Goal: Task Accomplishment & Management: Manage account settings

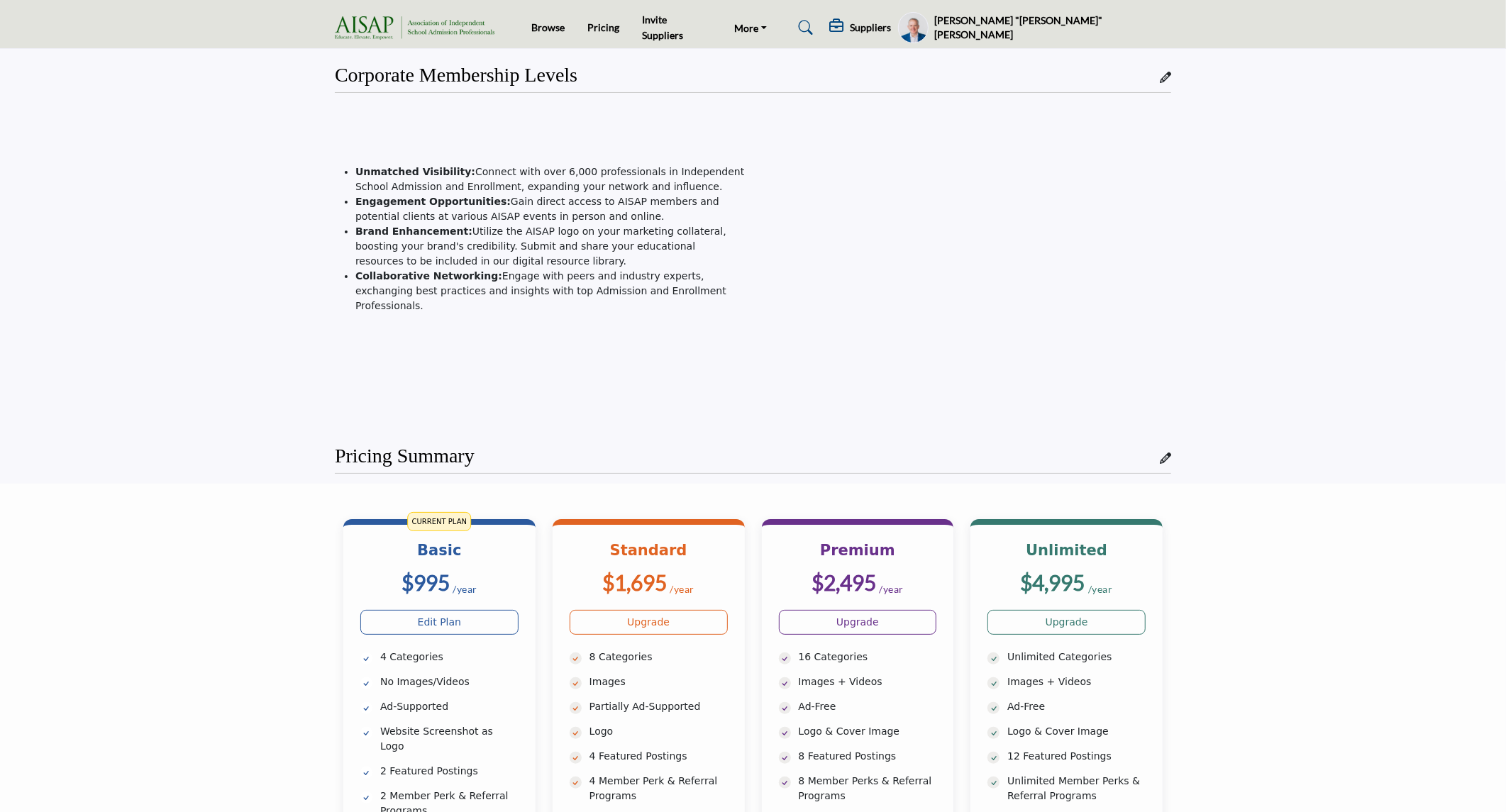
click at [1116, 24] on h5 "[PERSON_NAME] "[PERSON_NAME]" [PERSON_NAME]" at bounding box center [1052, 27] width 237 height 28
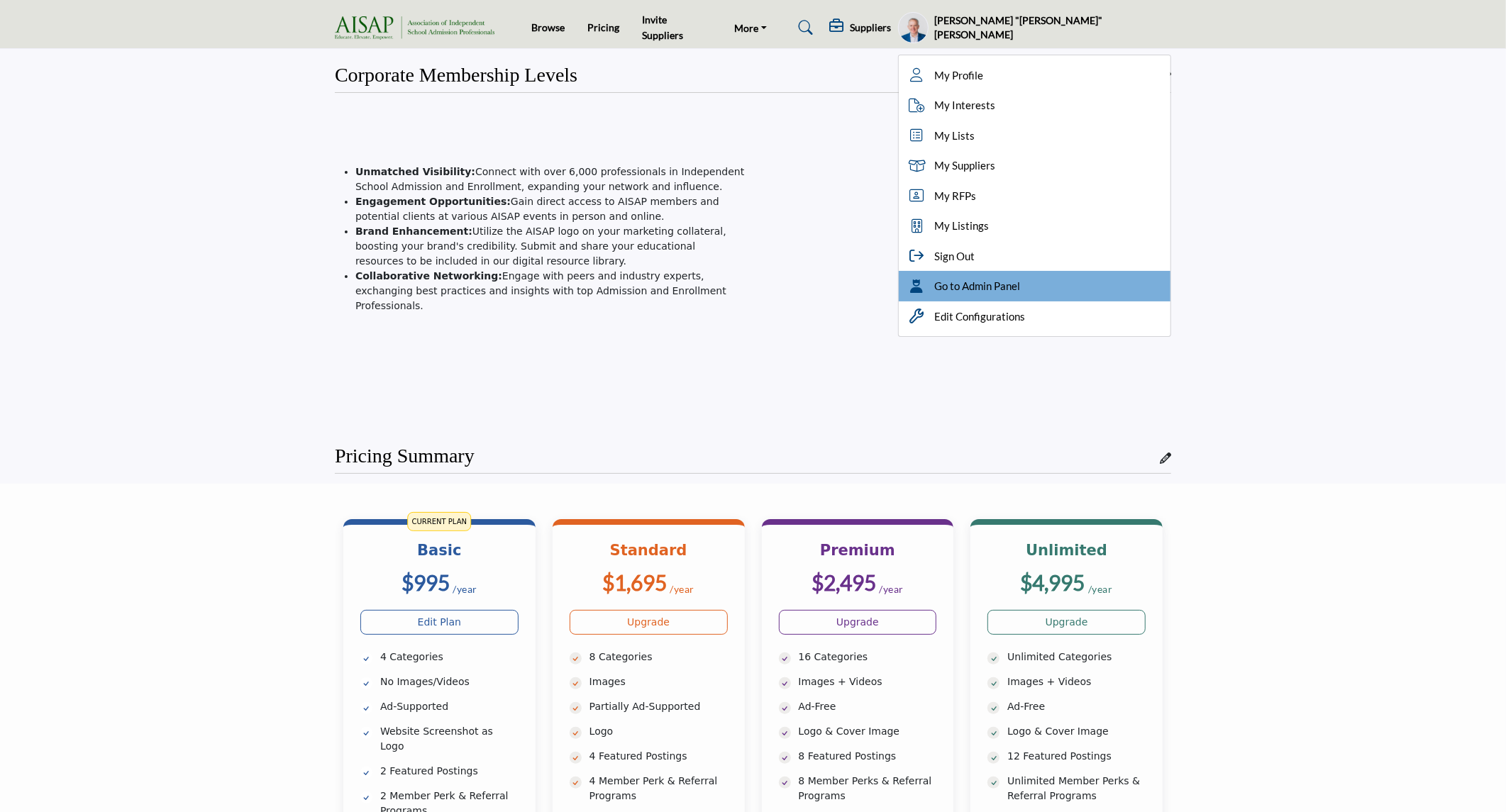
click at [1020, 287] on span "Go to Admin Panel" at bounding box center [977, 286] width 85 height 16
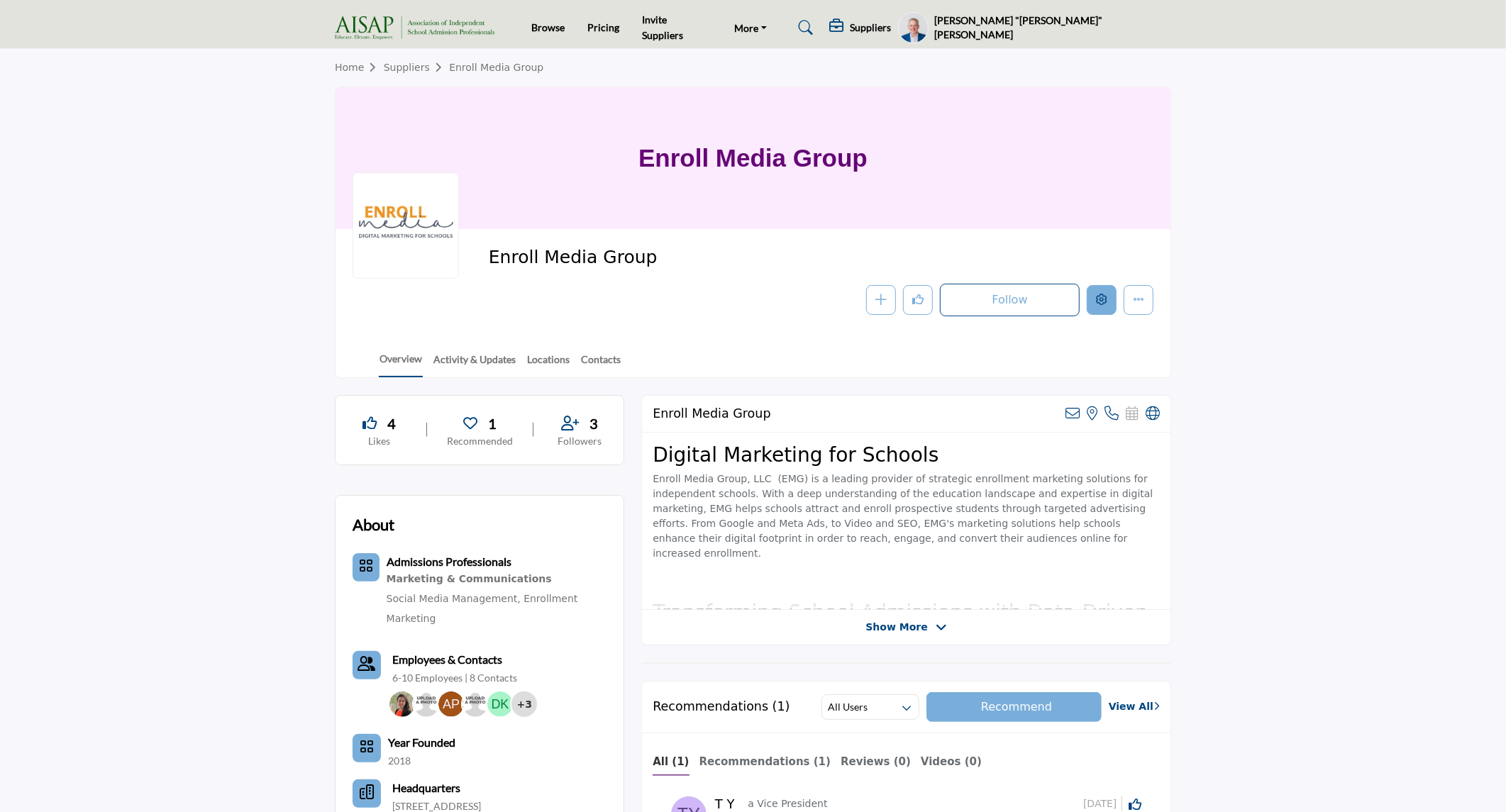
click at [1106, 305] on icon "Edit company" at bounding box center [1102, 299] width 12 height 12
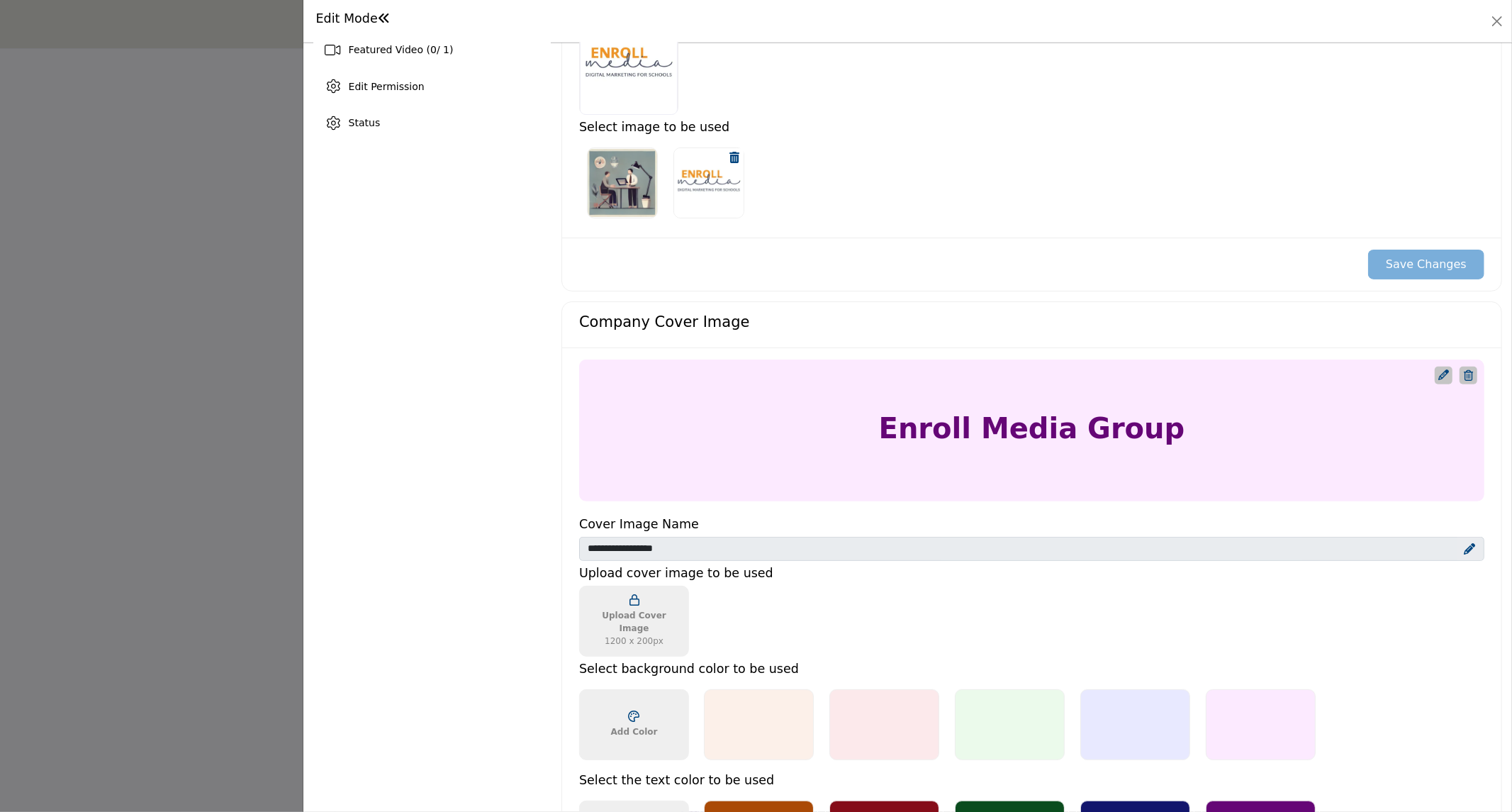
scroll to position [473, 0]
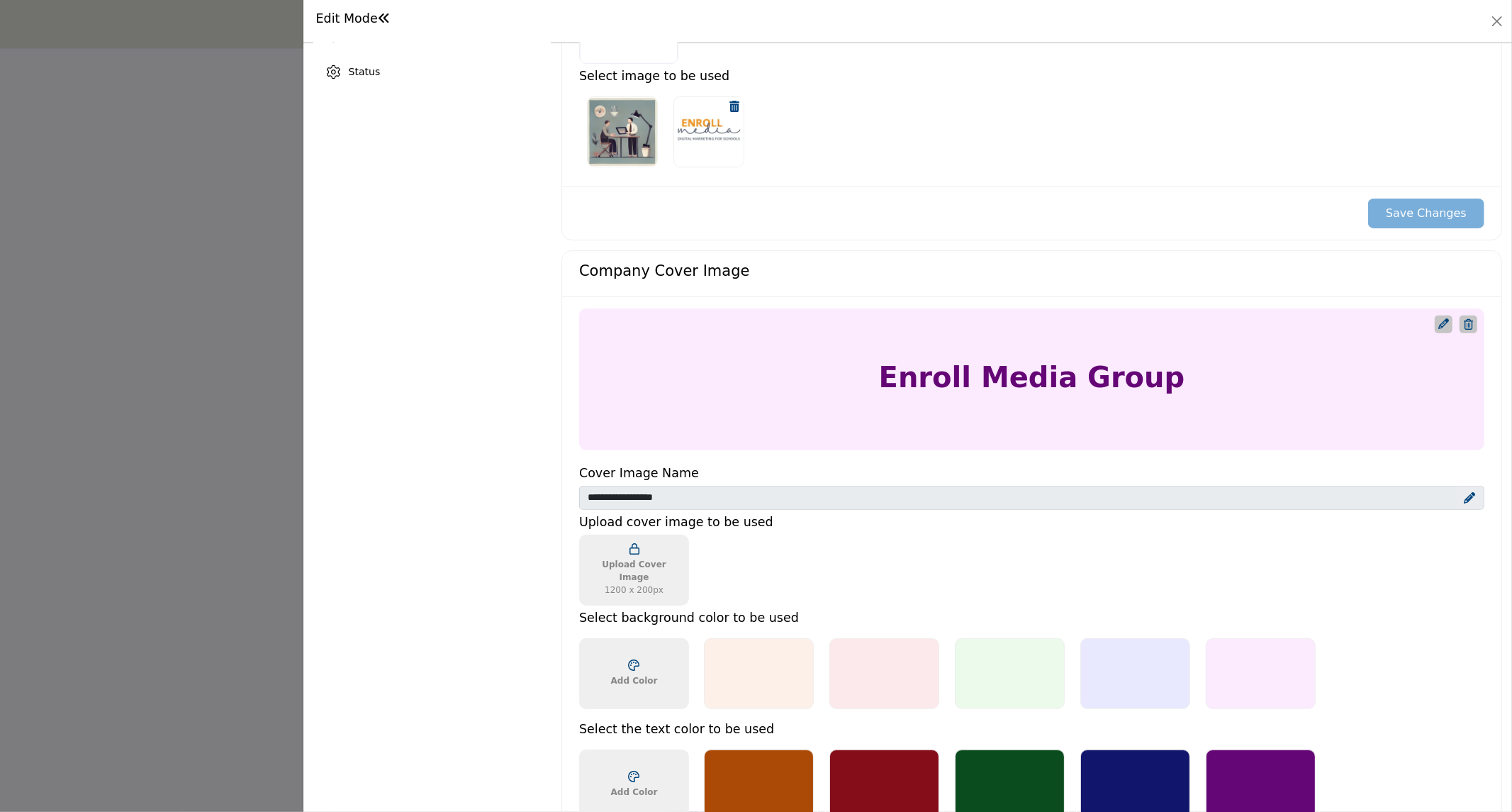
click at [1439, 326] on icon "Upgrade Custom Cover Text" at bounding box center [1444, 323] width 11 height 11
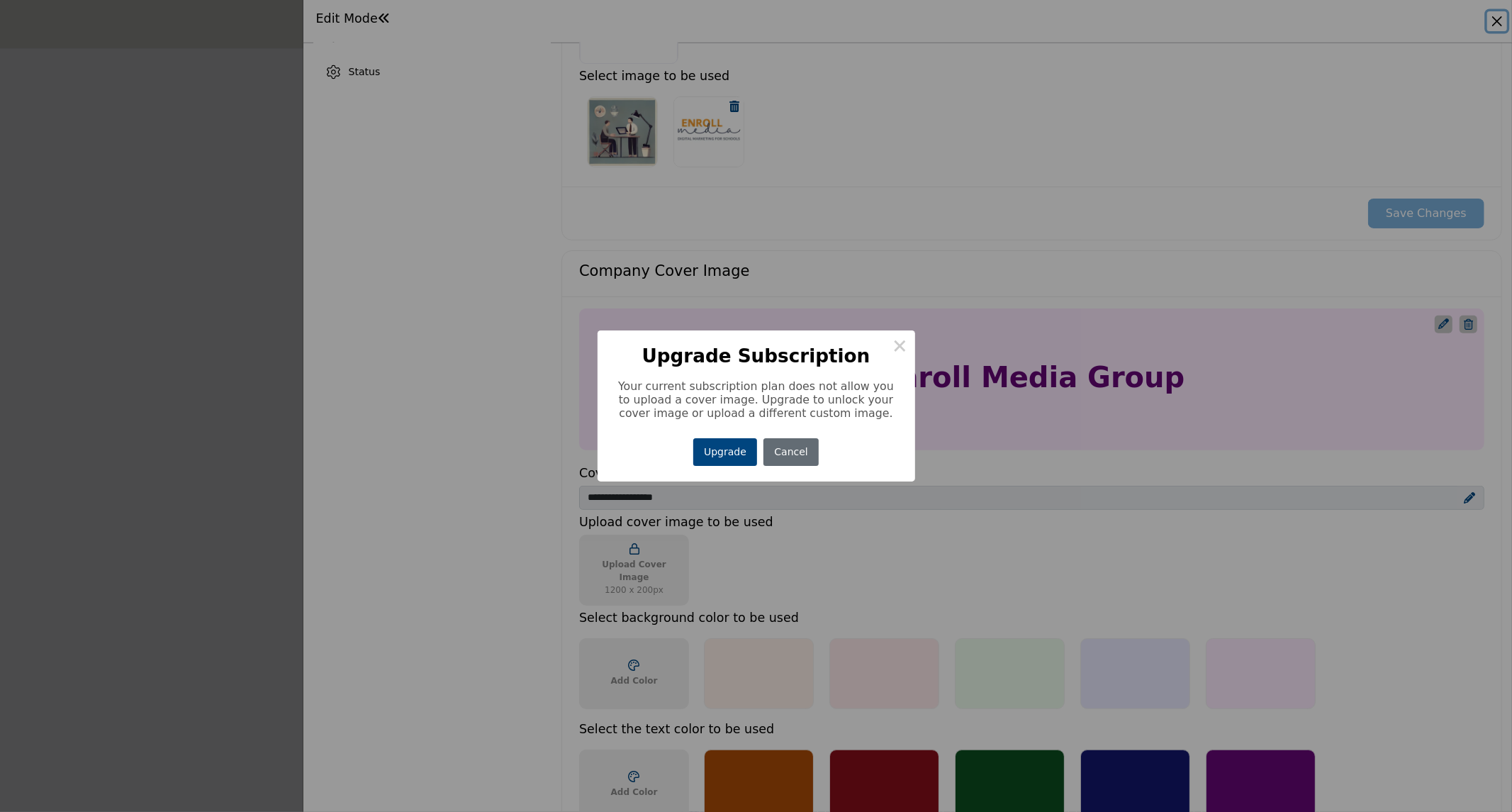
click at [794, 456] on button "Cancel" at bounding box center [791, 452] width 55 height 28
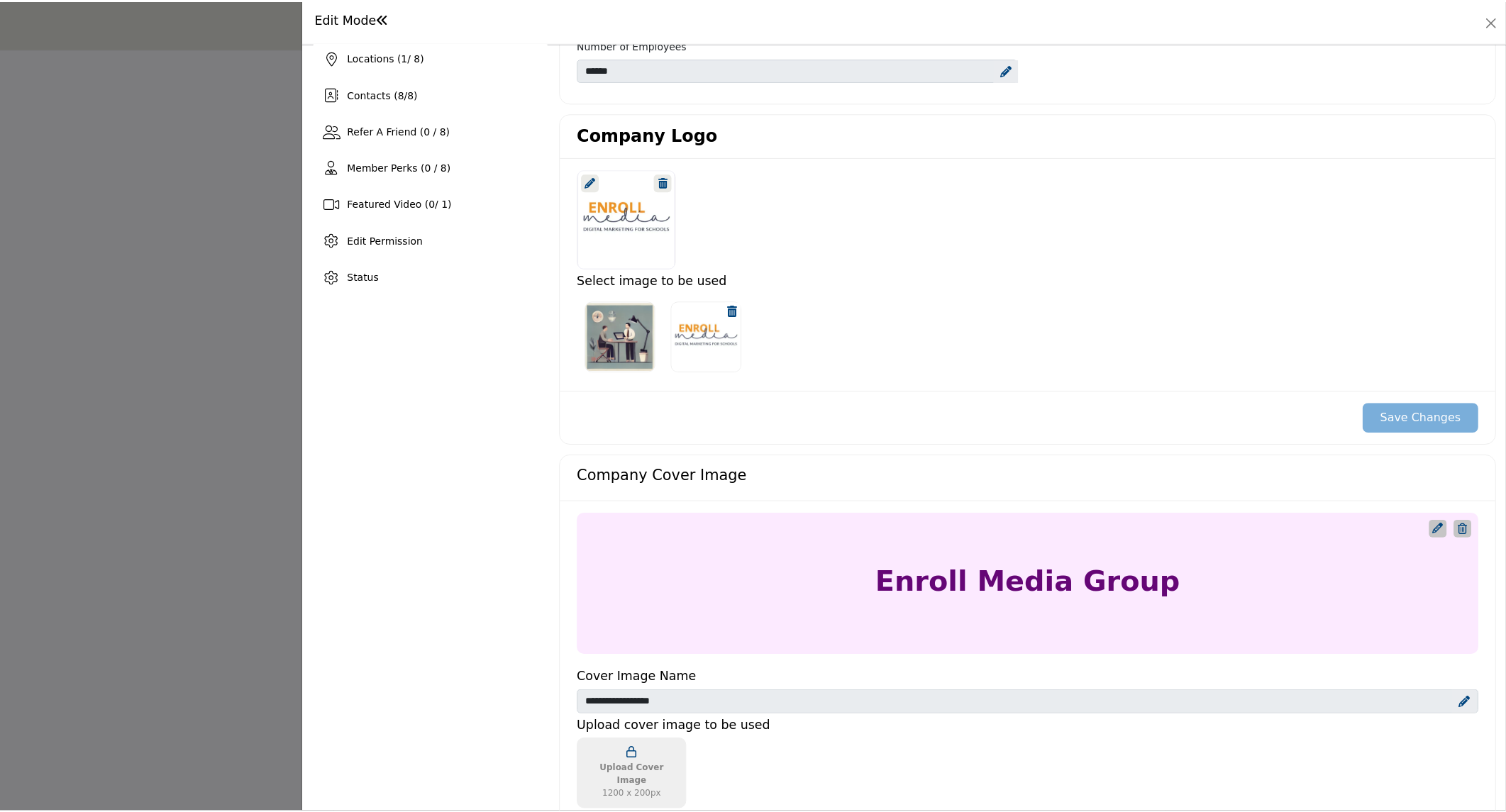
scroll to position [0, 0]
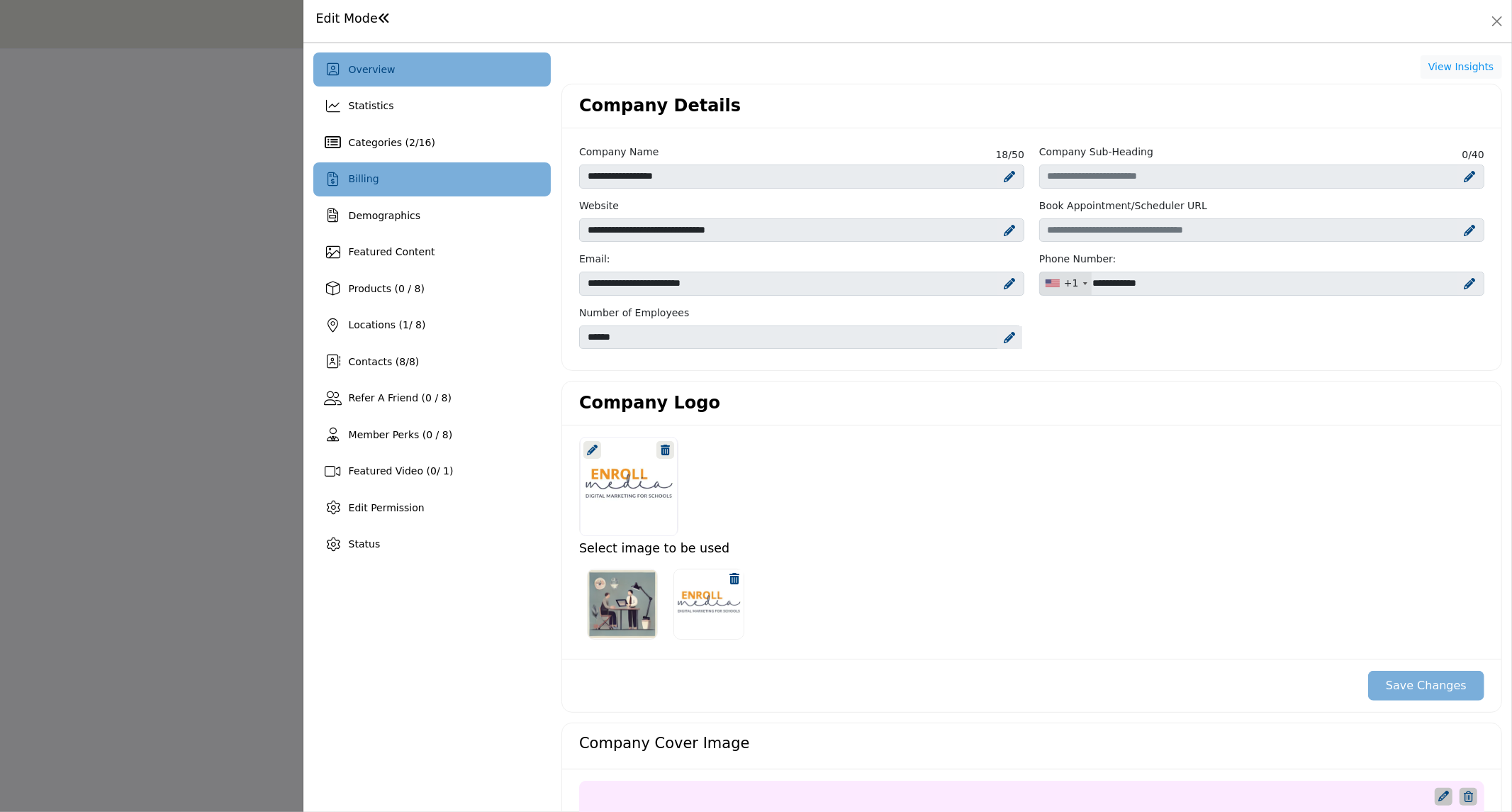
click at [359, 191] on div "Billing" at bounding box center [431, 179] width 237 height 34
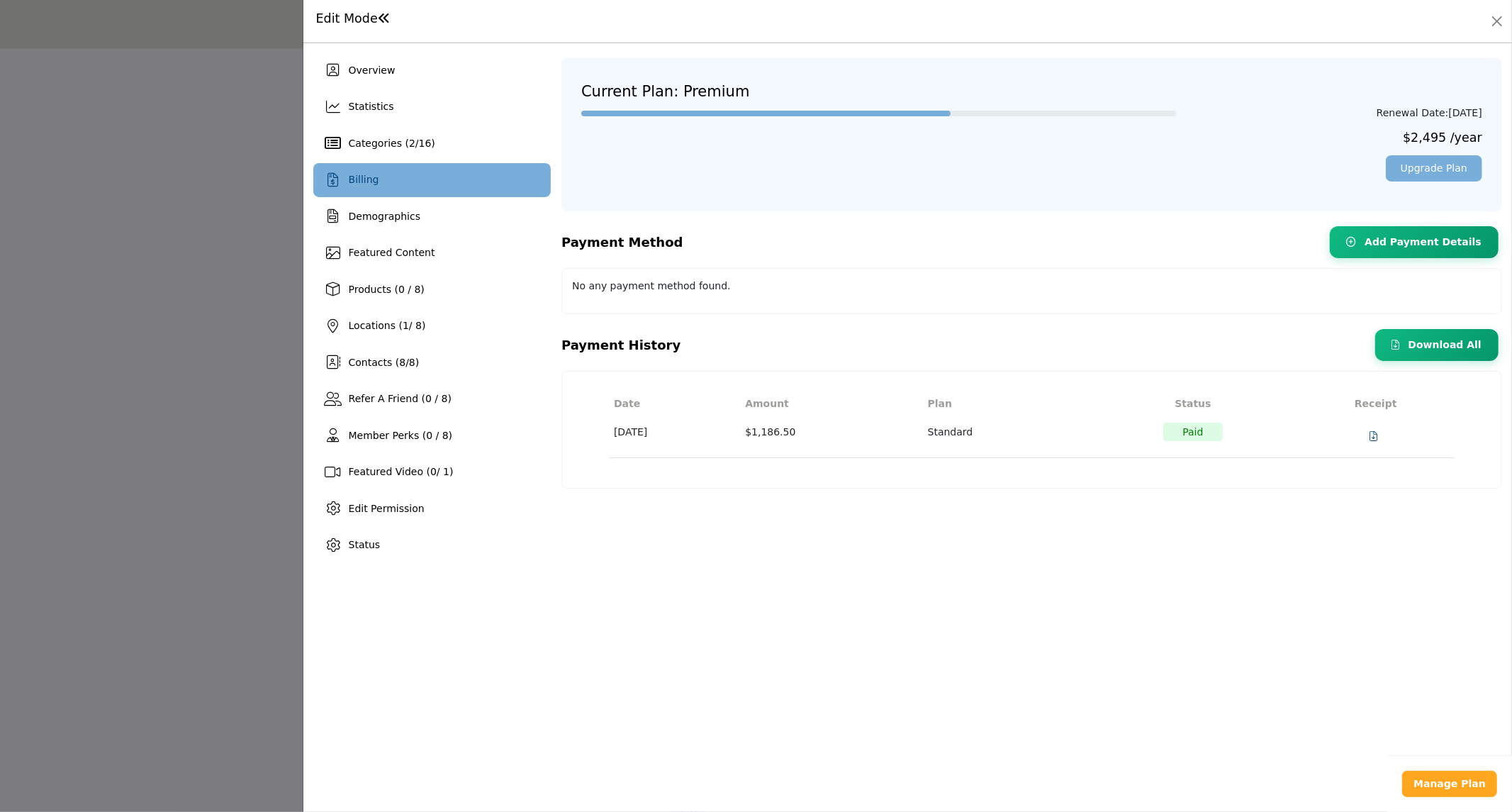
click at [160, 388] on div at bounding box center [756, 406] width 1512 height 812
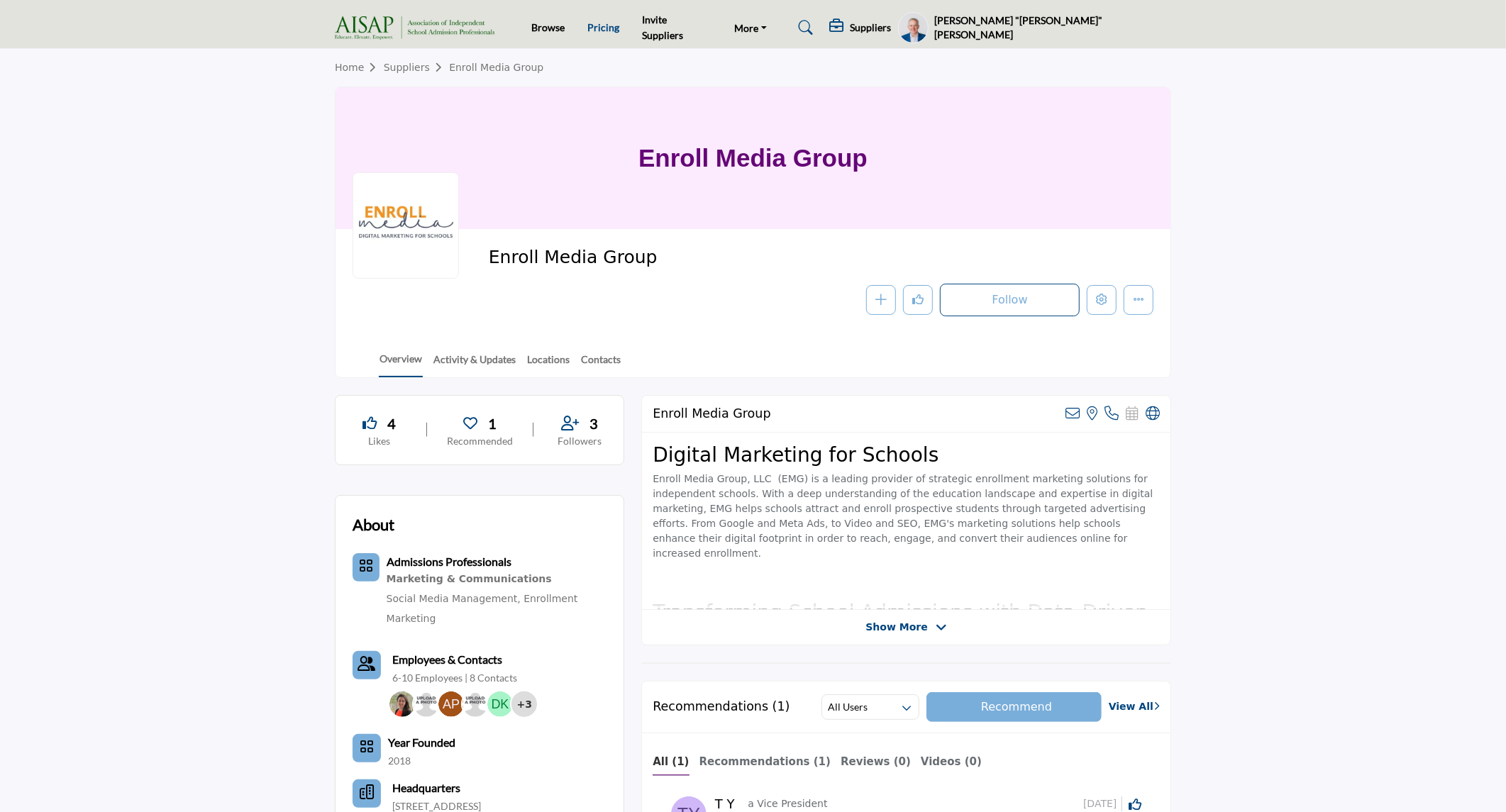
click at [612, 29] on link "Pricing" at bounding box center [603, 27] width 32 height 12
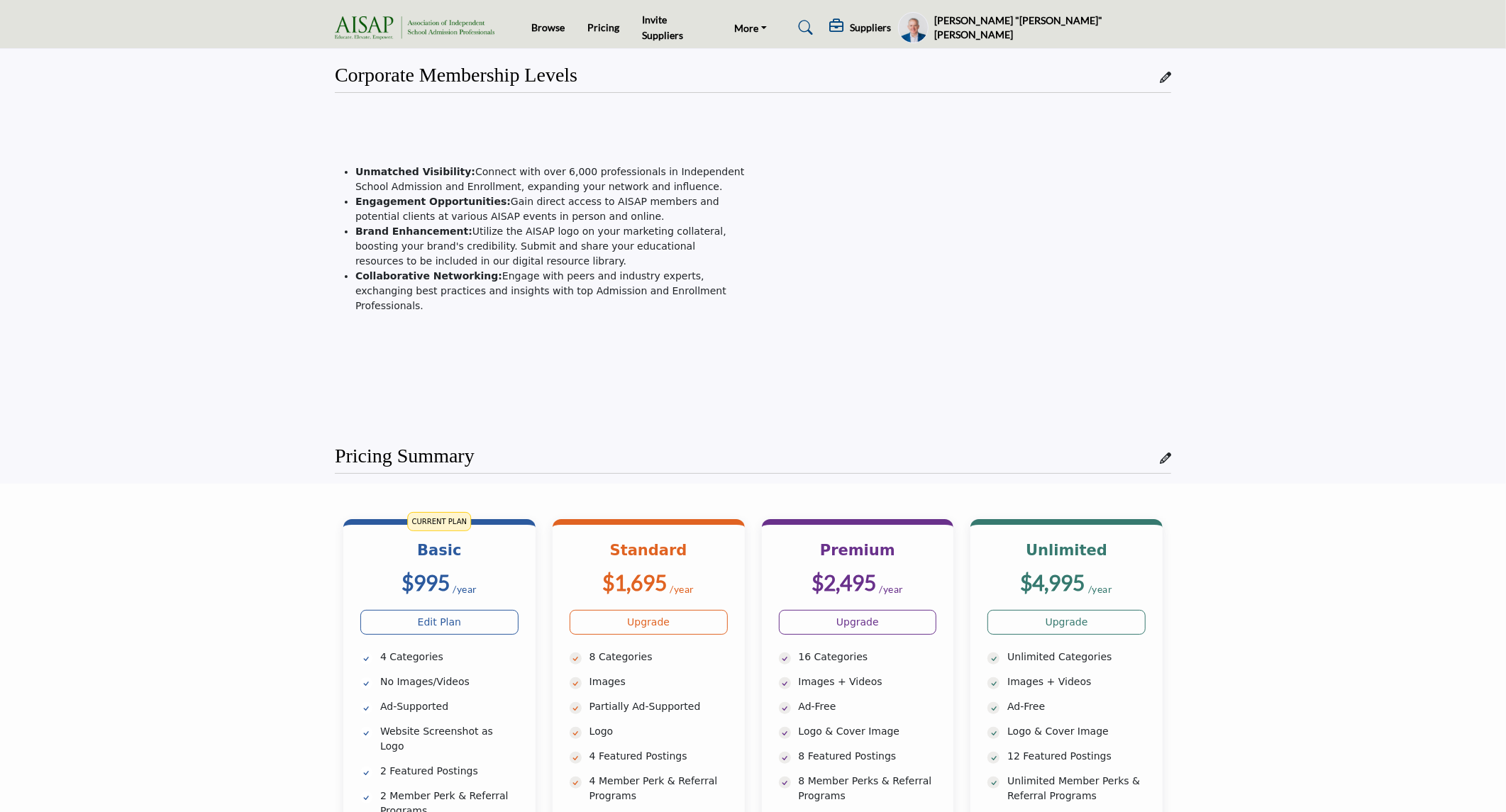
click at [1146, 29] on h5 "[PERSON_NAME] "[PERSON_NAME]" [PERSON_NAME]" at bounding box center [1052, 27] width 237 height 28
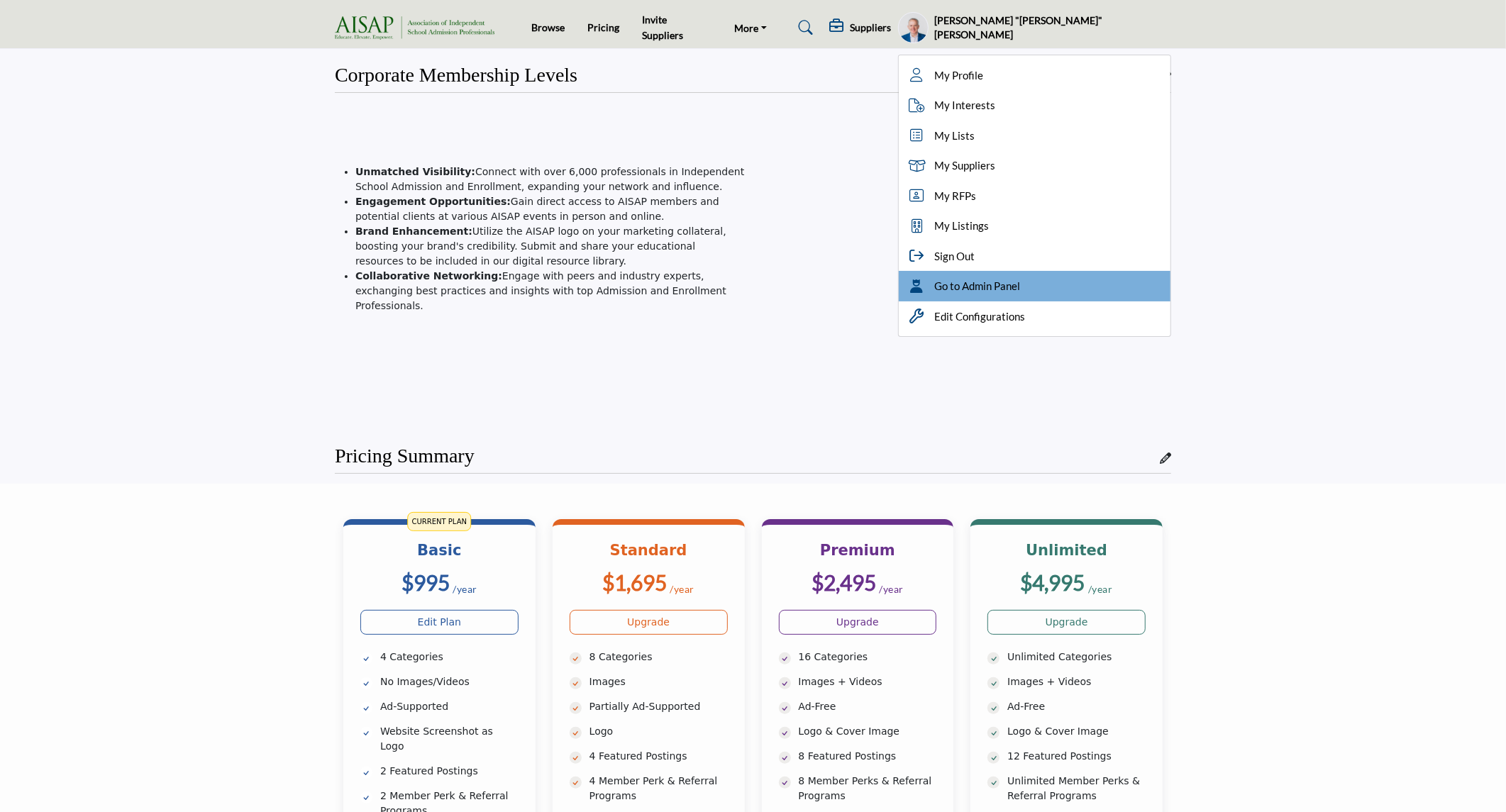
click at [1020, 288] on span "Go to Admin Panel" at bounding box center [977, 286] width 85 height 16
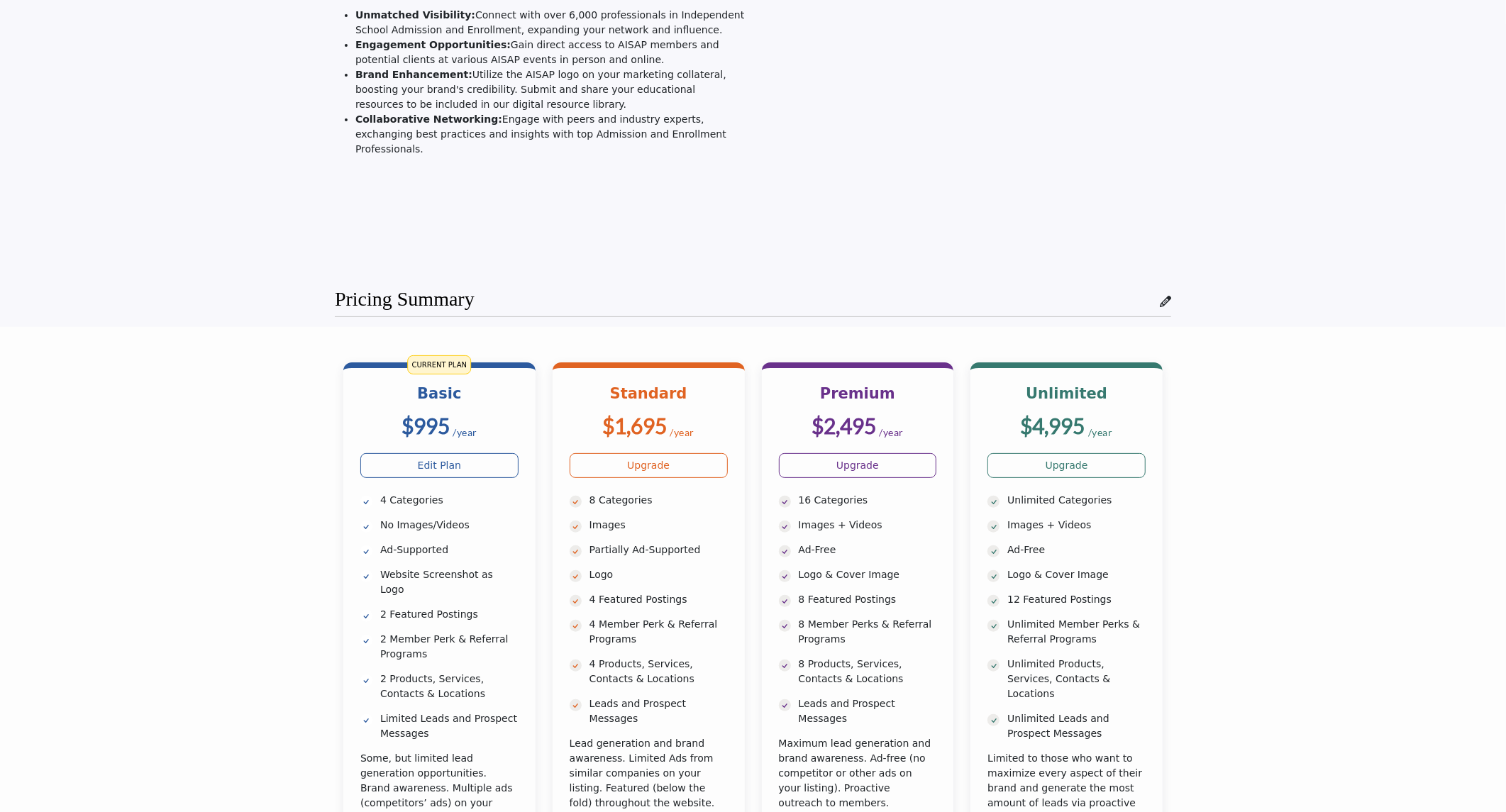
scroll to position [158, 0]
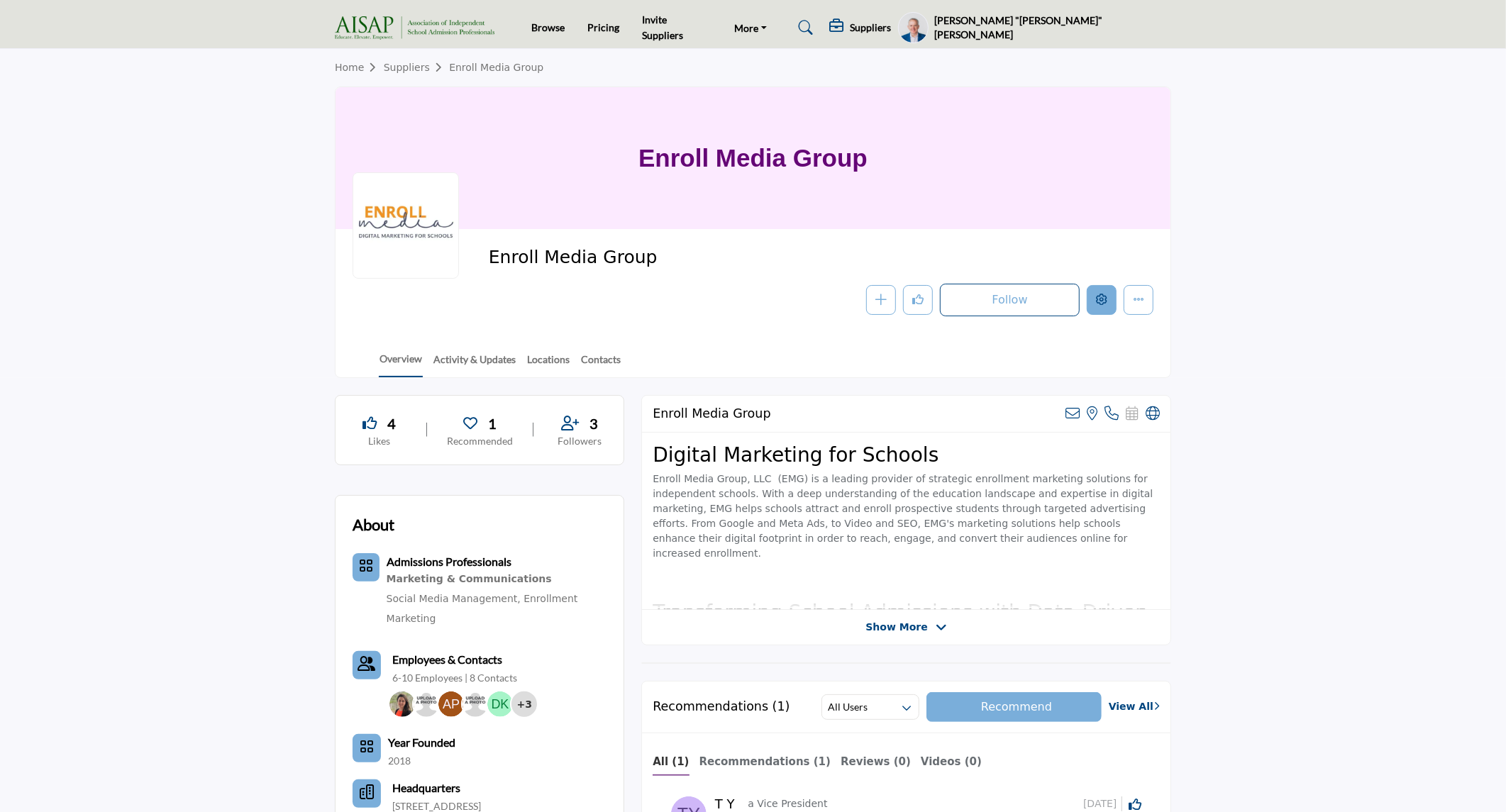
click at [1111, 300] on button "Edit company" at bounding box center [1102, 300] width 30 height 30
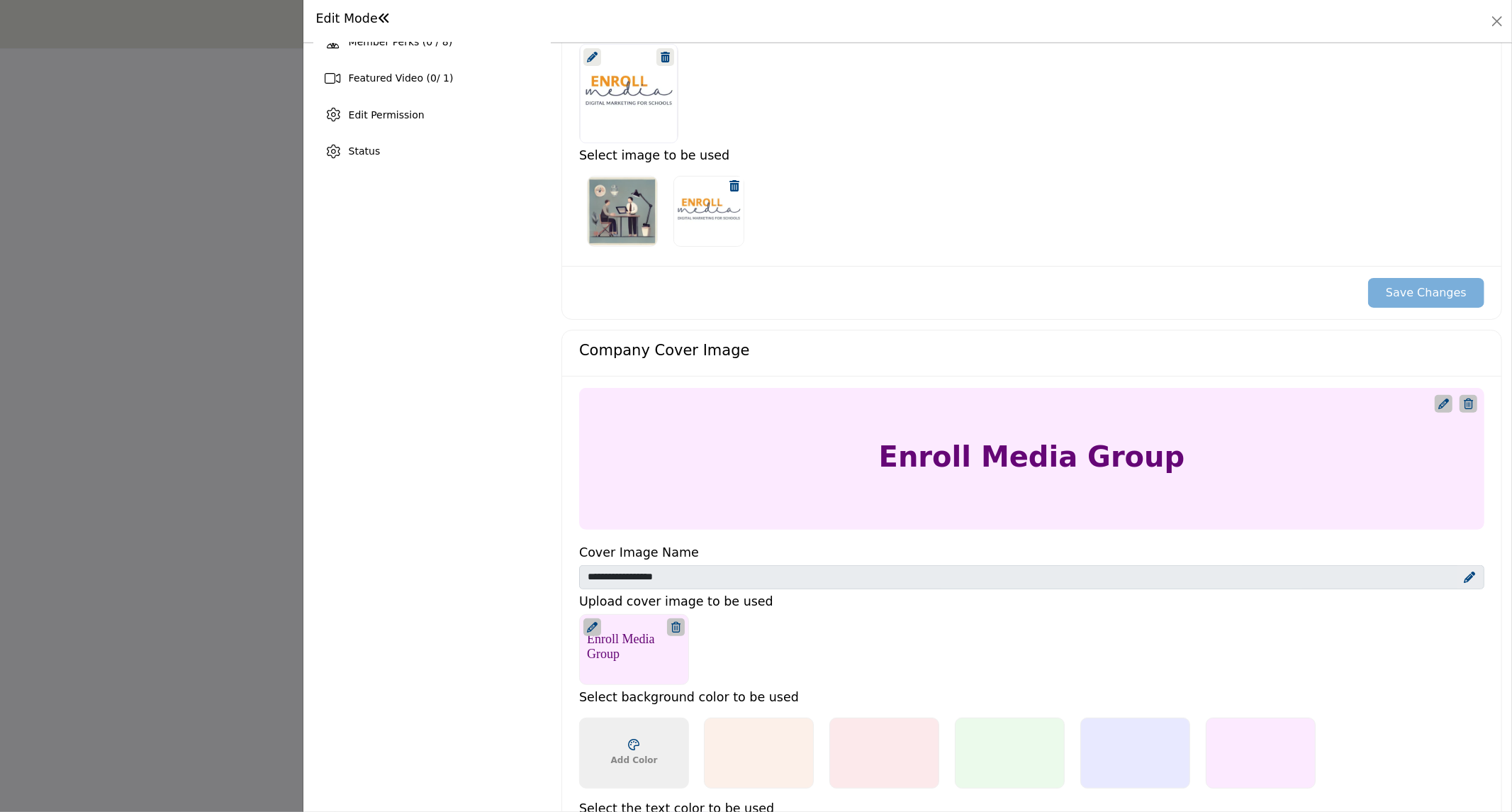
scroll to position [394, 0]
click at [1439, 407] on icon at bounding box center [1444, 403] width 11 height 11
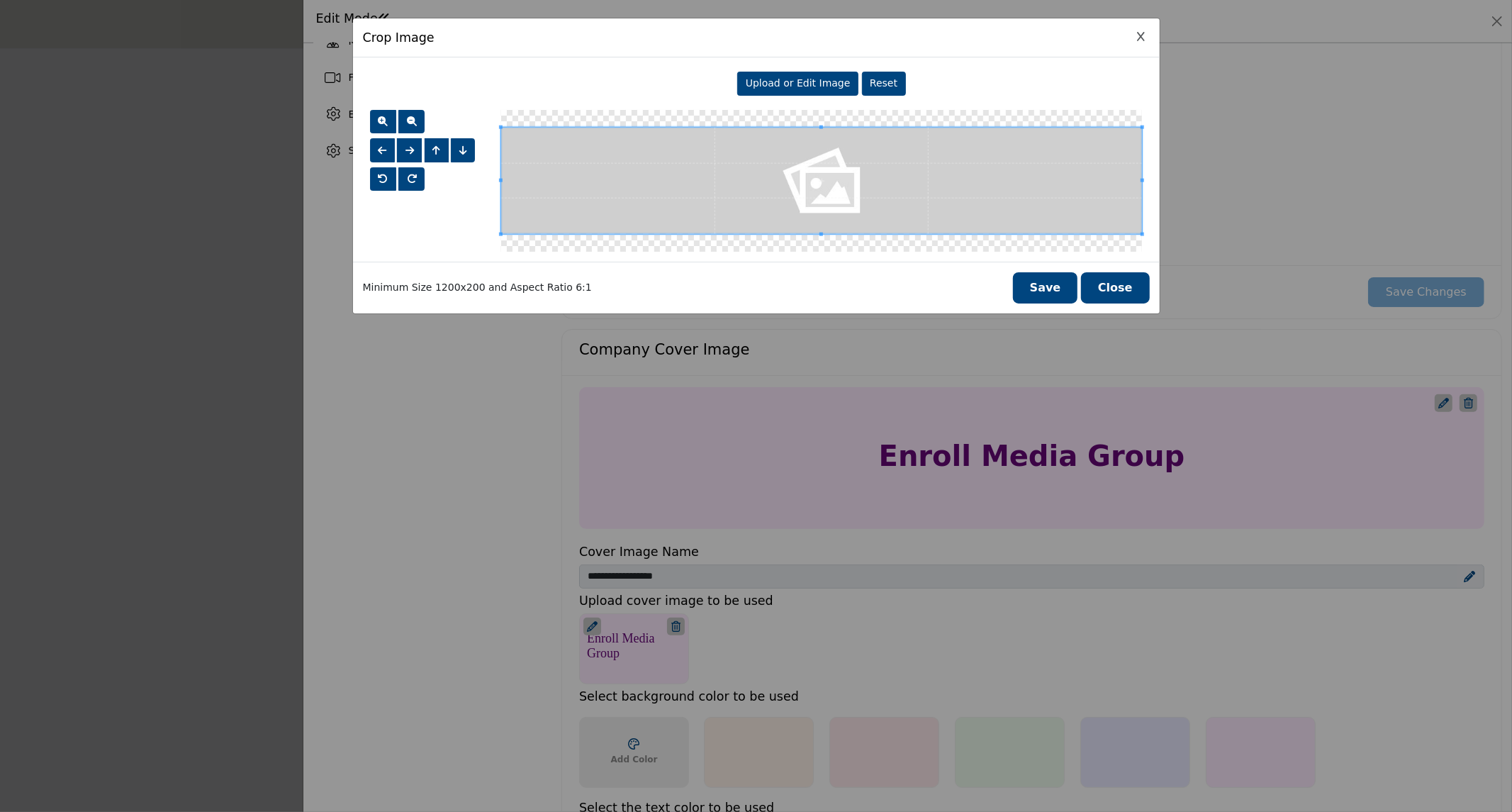
click at [1135, 295] on button "Close" at bounding box center [1116, 288] width 69 height 31
